Goal: Check status: Verify the current state of an ongoing process or item

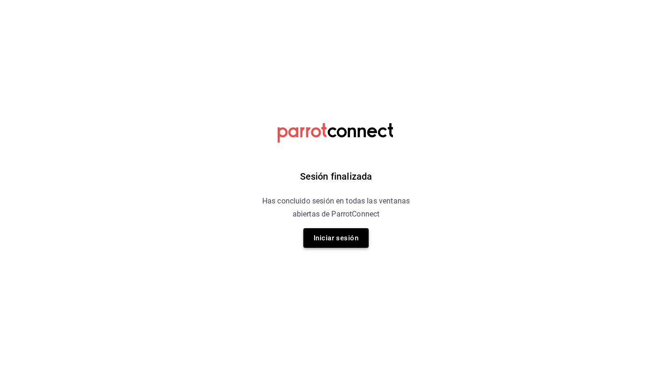
click at [338, 236] on button "Iniciar sesión" at bounding box center [335, 238] width 65 height 20
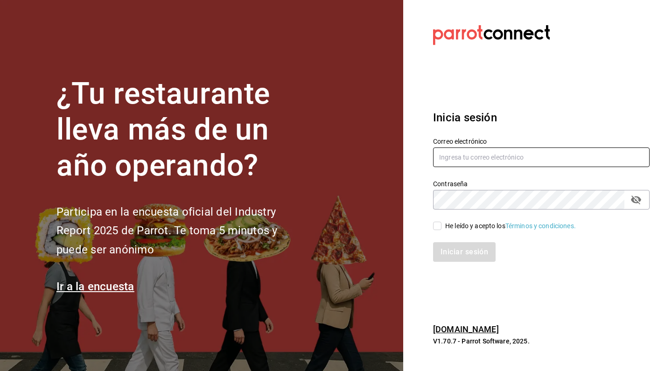
type input "[EMAIL_ADDRESS][DOMAIN_NAME]"
click at [437, 226] on input "He leído y acepto los Términos y condiciones." at bounding box center [437, 226] width 8 height 8
checkbox input "true"
click at [445, 254] on button "Iniciar sesión" at bounding box center [464, 252] width 63 height 20
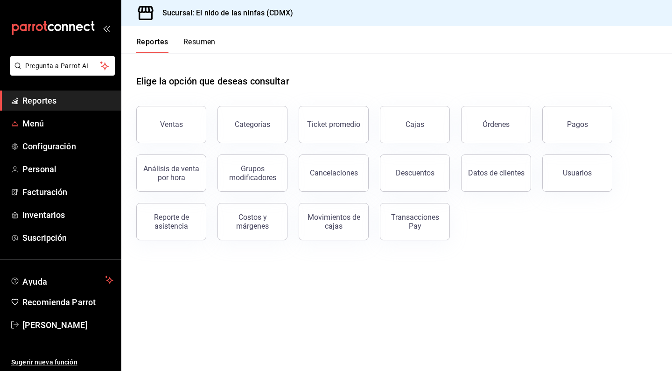
click at [48, 101] on span "Reportes" at bounding box center [67, 100] width 91 height 13
click at [153, 124] on button "Ventas" at bounding box center [171, 124] width 70 height 37
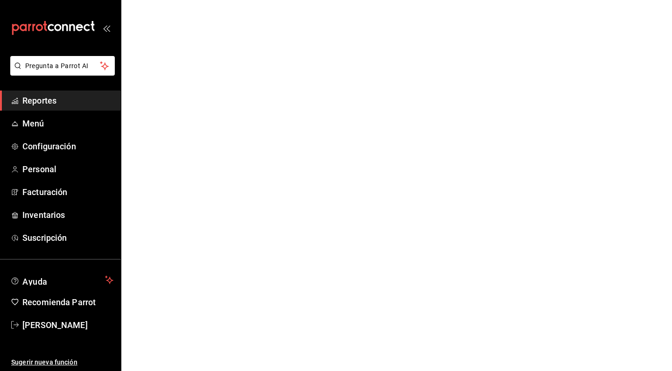
click at [153, 0] on html "Pregunta a Parrot AI Reportes Menú Configuración Personal Facturación Inventari…" at bounding box center [336, 0] width 672 height 0
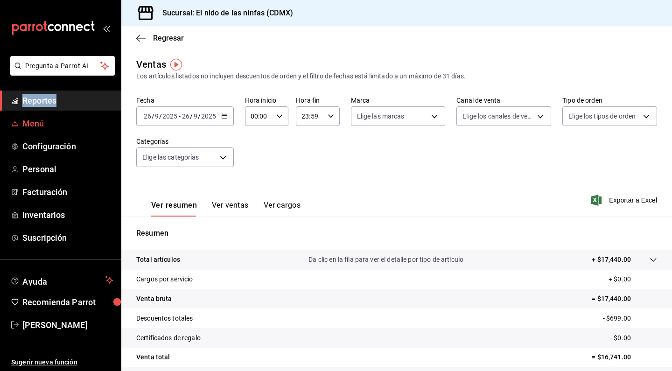
click at [56, 123] on span "Menú" at bounding box center [67, 123] width 91 height 13
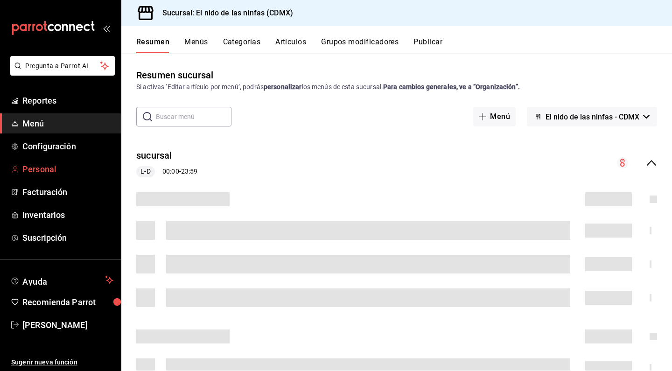
click at [53, 176] on link "Personal" at bounding box center [60, 169] width 121 height 20
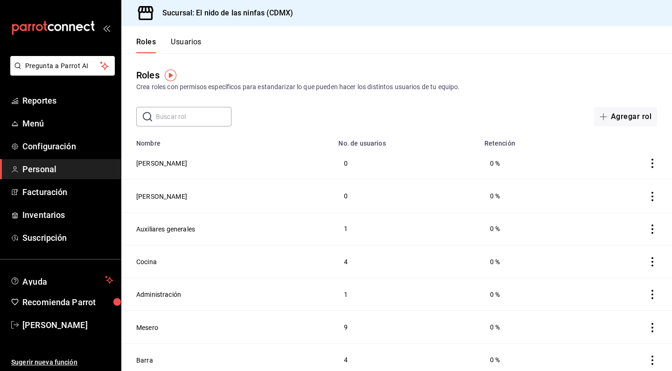
click at [187, 46] on button "Usuarios" at bounding box center [186, 45] width 31 height 16
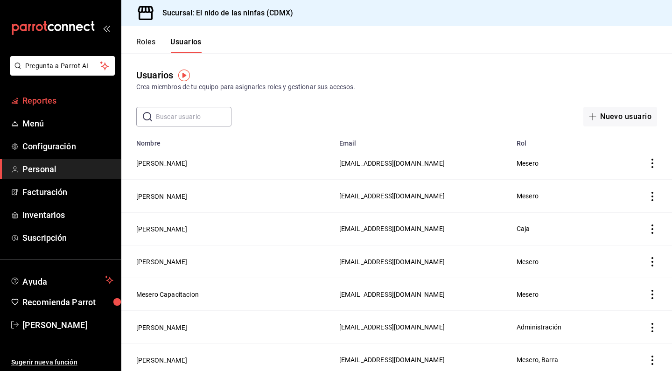
click at [36, 102] on span "Reportes" at bounding box center [67, 100] width 91 height 13
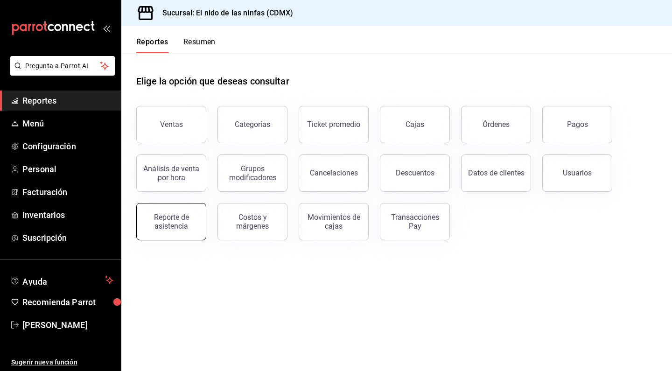
click at [171, 210] on button "Reporte de asistencia" at bounding box center [171, 221] width 70 height 37
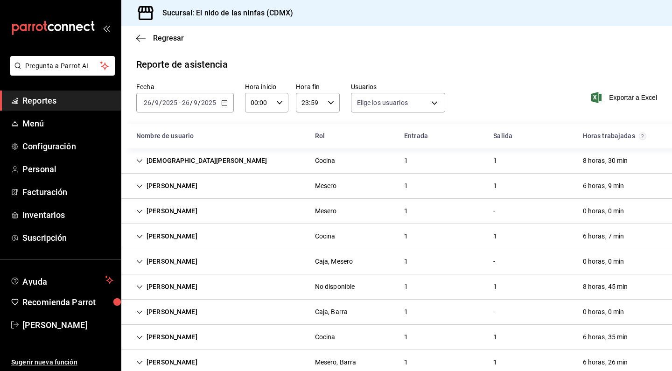
type input "f173dc28-cd37-4426-b6e2-67a35de93594,641c53eb-4821-441b-8201-a053f8237036,13bce…"
